Goal: Task Accomplishment & Management: Manage account settings

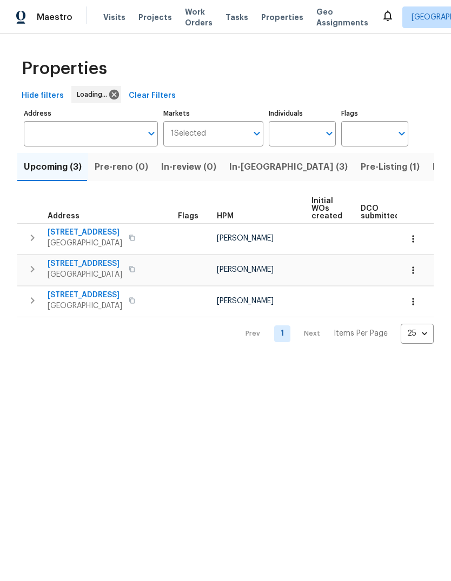
click at [238, 169] on span "In-[GEOGRAPHIC_DATA] (3)" at bounding box center [288, 166] width 118 height 15
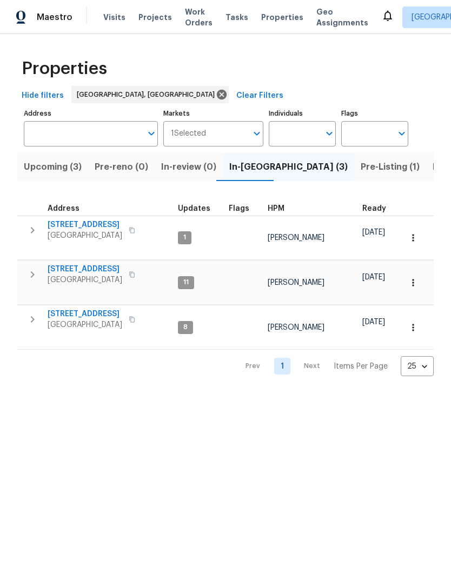
click at [83, 264] on span "[STREET_ADDRESS]" at bounding box center [85, 269] width 75 height 11
click at [383, 17] on icon at bounding box center [387, 16] width 9 height 11
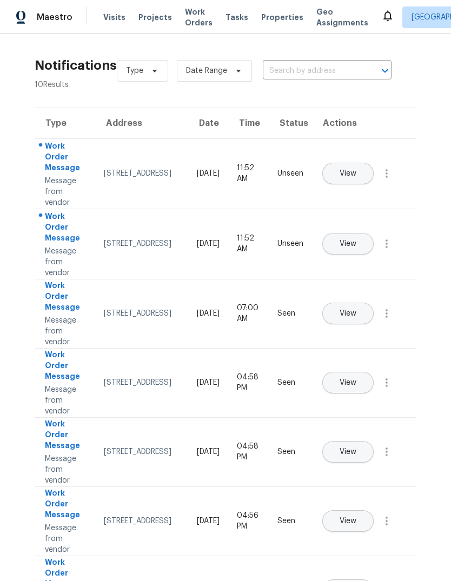
click at [373, 165] on button "View" at bounding box center [347, 174] width 51 height 22
click at [356, 240] on span "View" at bounding box center [347, 244] width 17 height 8
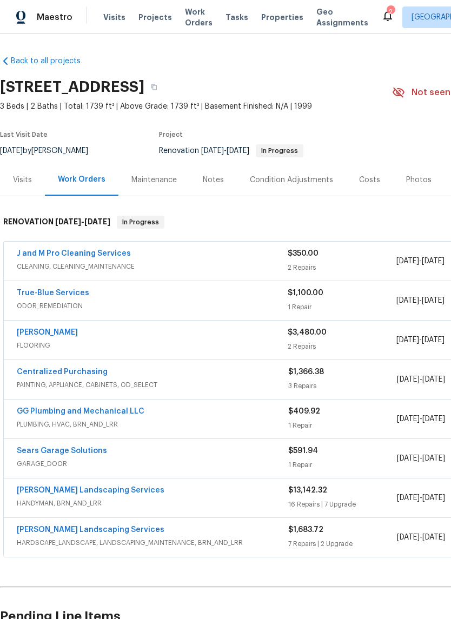
click at [209, 182] on div "Notes" at bounding box center [213, 180] width 21 height 11
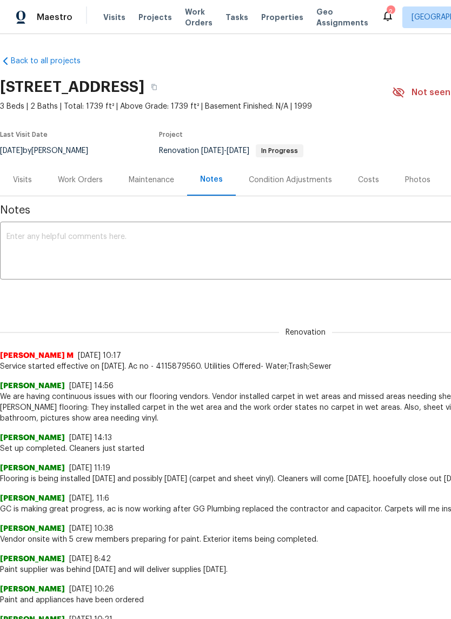
click at [18, 229] on div "x ​" at bounding box center [305, 251] width 611 height 55
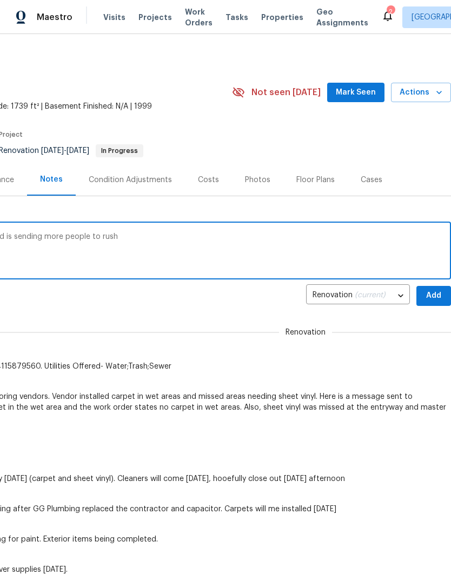
scroll to position [0, 160]
type textarea "Cleaners are still not finished, GC called and is sending more people to rush"
click at [430, 295] on span "Add" at bounding box center [433, 296] width 17 height 14
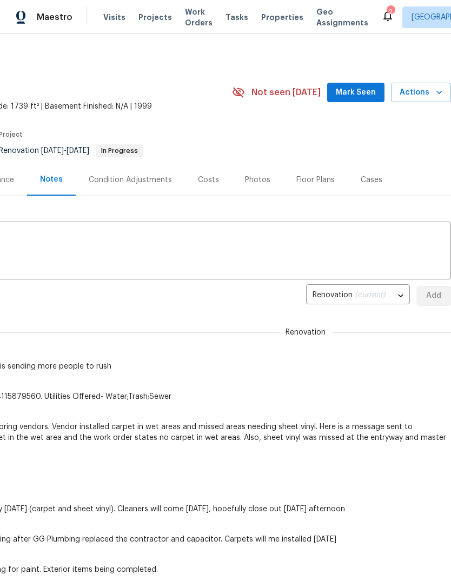
click at [351, 96] on span "Mark Seen" at bounding box center [356, 93] width 40 height 14
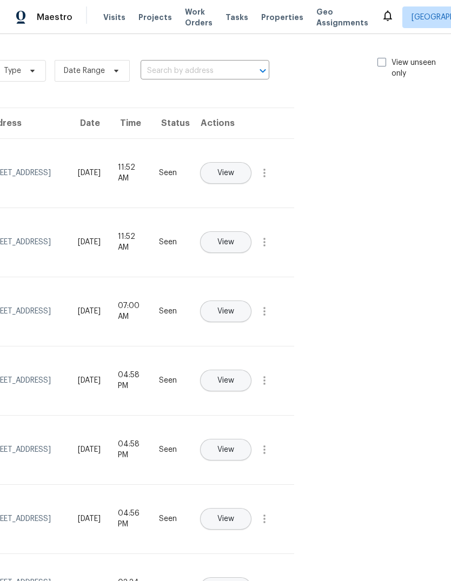
scroll to position [0, 122]
click at [381, 58] on span at bounding box center [382, 62] width 9 height 9
click at [381, 57] on input "View unseen only" at bounding box center [381, 60] width 7 height 7
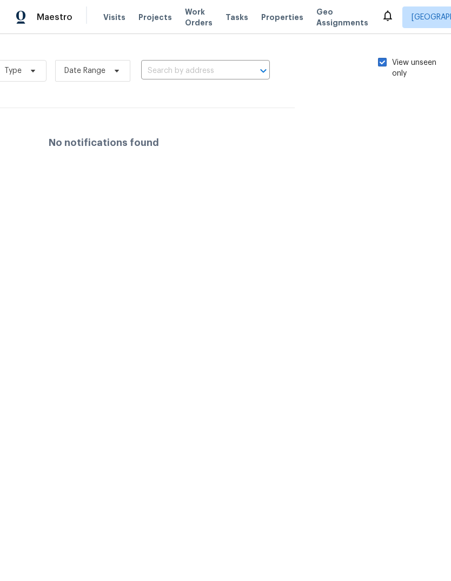
click at [379, 67] on label "View unseen only" at bounding box center [415, 68] width 75 height 22
click at [379, 64] on input "View unseen only" at bounding box center [381, 60] width 7 height 7
checkbox input "false"
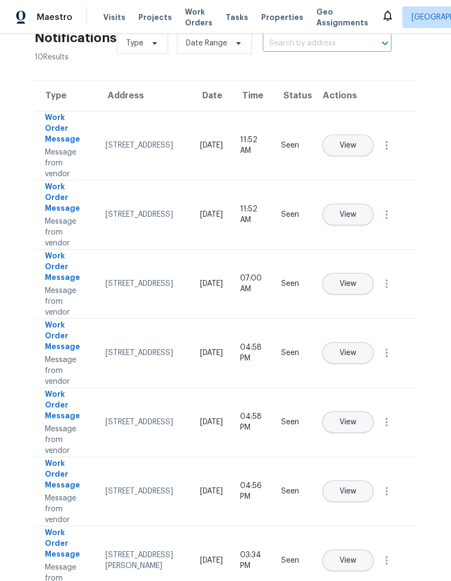
scroll to position [28, 0]
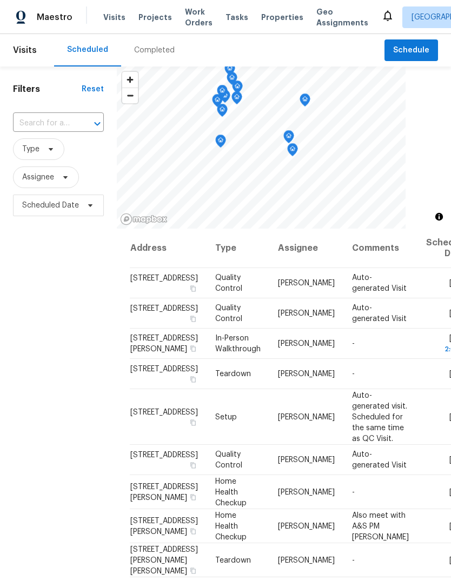
click at [0, 0] on icon at bounding box center [0, 0] width 0 height 0
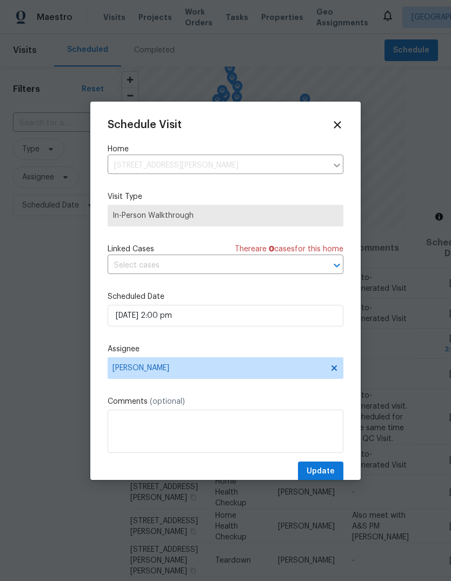
click at [339, 116] on div "Schedule Visit Home 2316 Britt St NE, Albuquerque, NM 87112 ​ Visit Type In-Per…" at bounding box center [225, 291] width 270 height 378
click at [336, 124] on icon at bounding box center [336, 124] width 7 height 7
